Goal: Transaction & Acquisition: Book appointment/travel/reservation

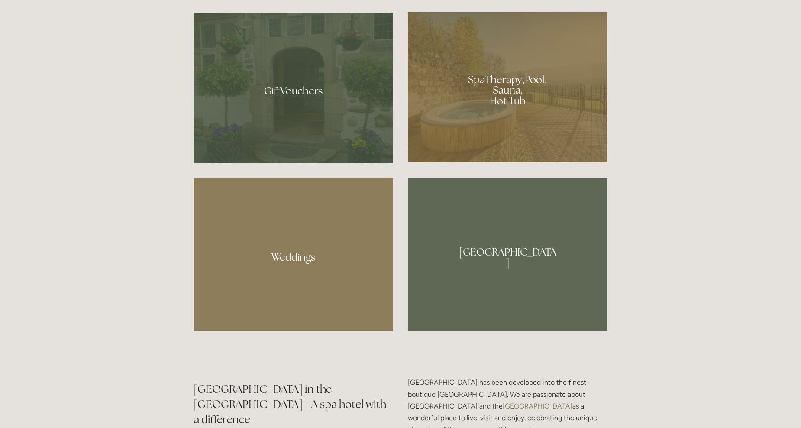
scroll to position [780, 0]
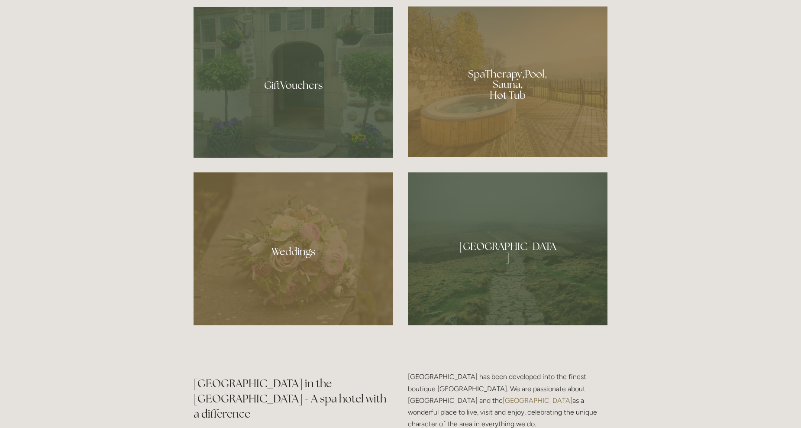
click at [511, 75] on div at bounding box center [508, 81] width 200 height 150
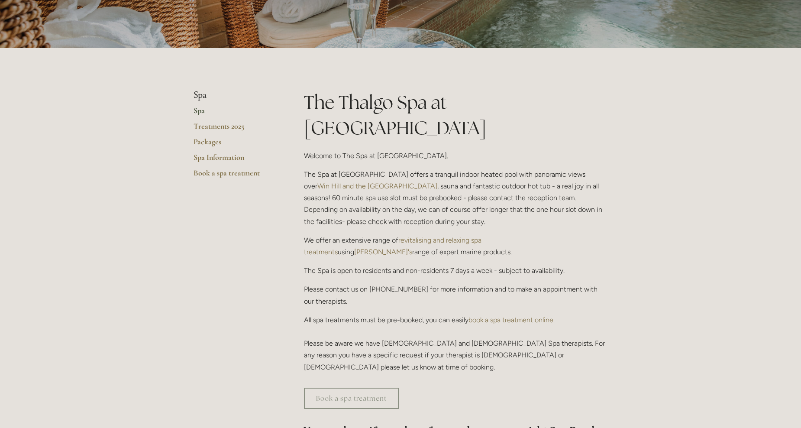
scroll to position [130, 0]
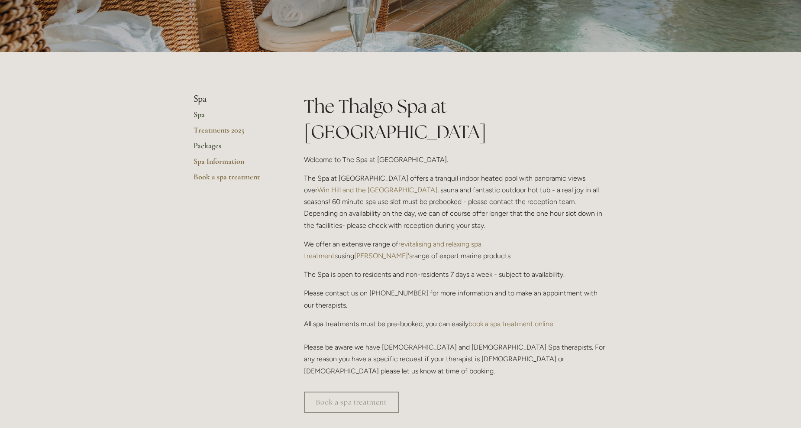
click at [208, 147] on link "Packages" at bounding box center [235, 149] width 83 height 16
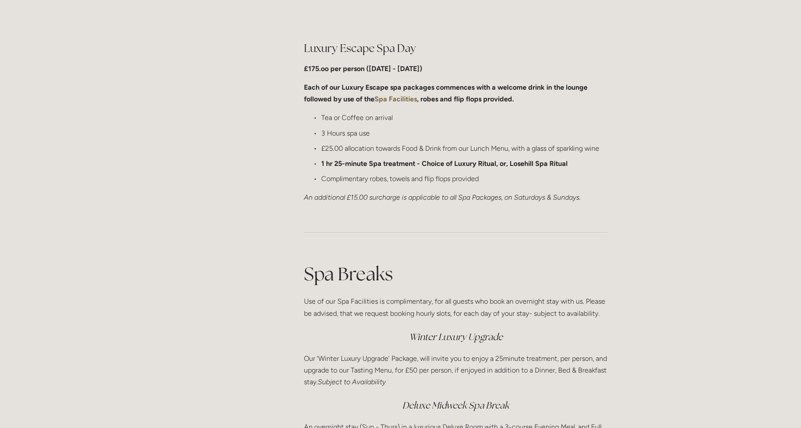
scroll to position [996, 0]
